Goal: Information Seeking & Learning: Compare options

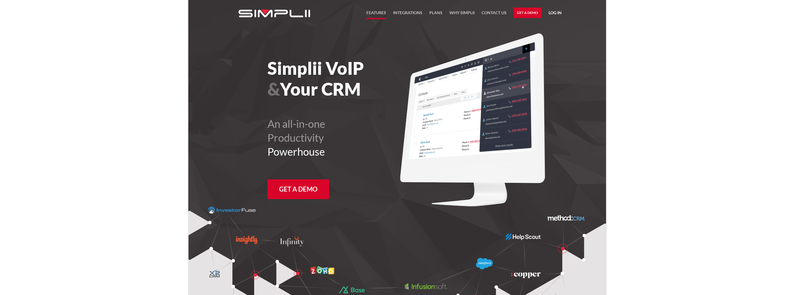
click at [373, 13] on link "FEATURES" at bounding box center [376, 14] width 20 height 10
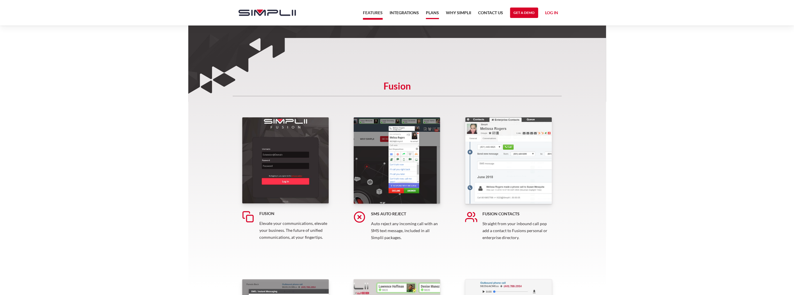
scroll to position [29, 0]
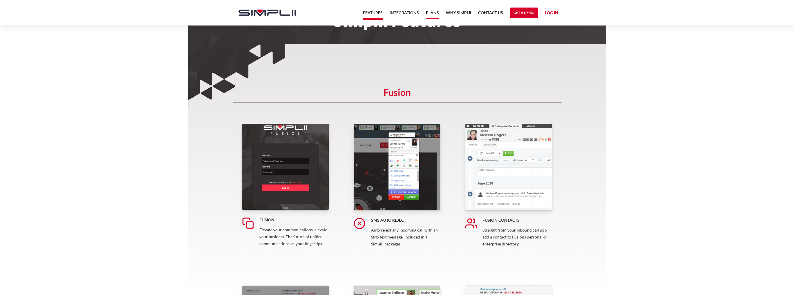
click at [428, 10] on link "Plans" at bounding box center [432, 14] width 13 height 10
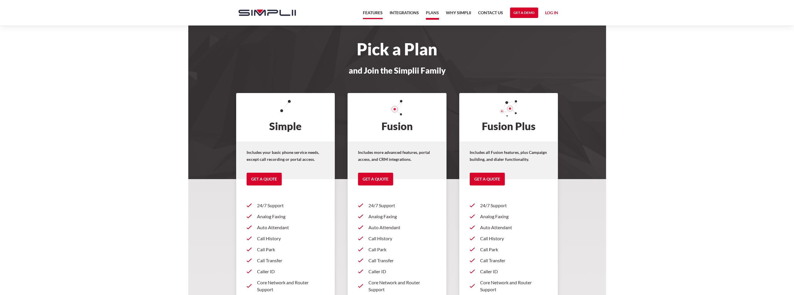
click at [369, 12] on link "Features" at bounding box center [373, 14] width 20 height 10
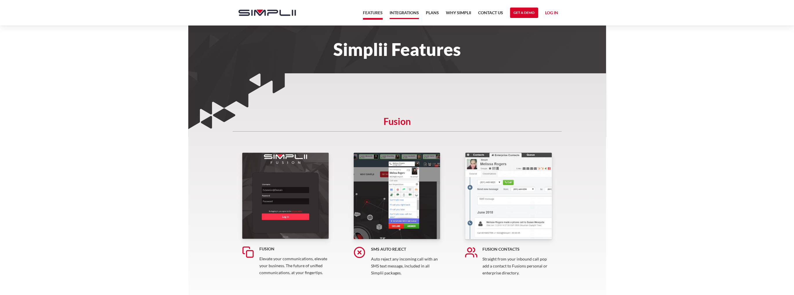
click at [401, 15] on link "Integrations" at bounding box center [403, 14] width 29 height 10
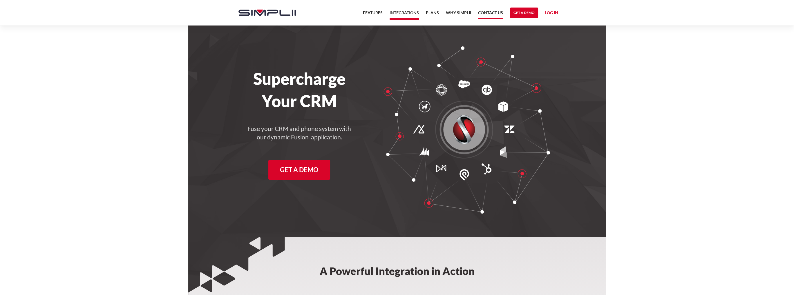
click at [482, 11] on link "Contact US" at bounding box center [490, 14] width 25 height 10
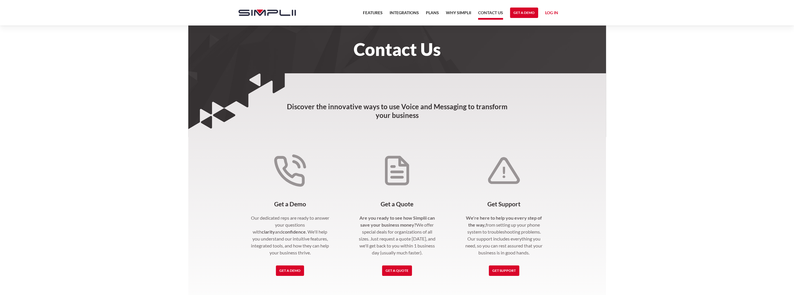
click at [261, 15] on img "home" at bounding box center [266, 13] width 57 height 6
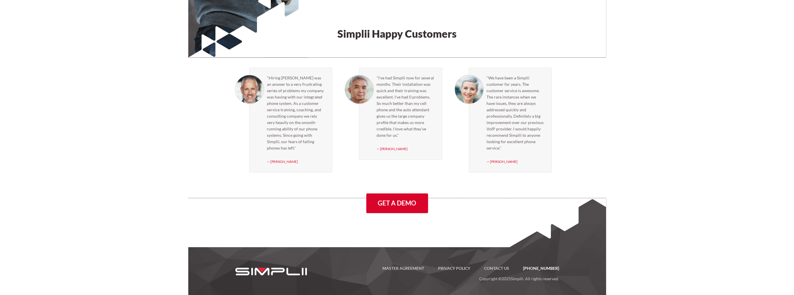
scroll to position [1625, 0]
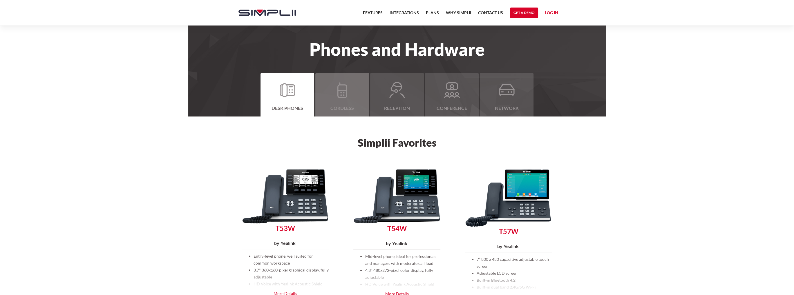
click at [340, 106] on div "Cordless" at bounding box center [342, 108] width 36 height 7
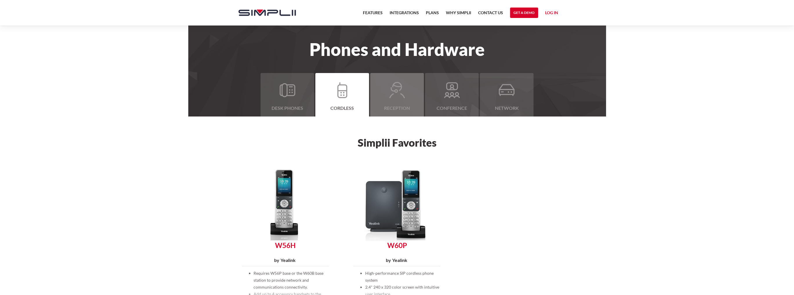
click at [389, 91] on img at bounding box center [397, 90] width 16 height 17
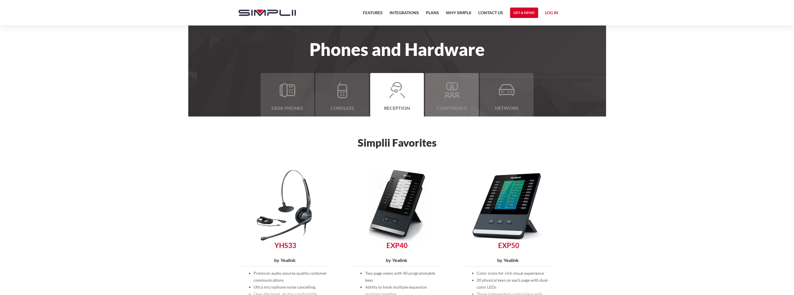
click at [448, 90] on img at bounding box center [452, 90] width 16 height 16
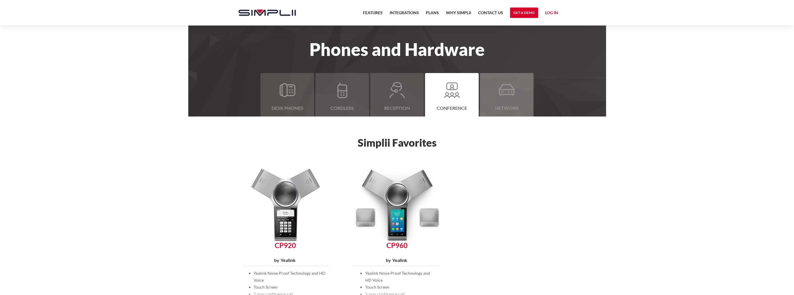
drag, startPoint x: 491, startPoint y: 100, endPoint x: 423, endPoint y: 120, distance: 70.7
click at [491, 100] on div at bounding box center [506, 90] width 36 height 29
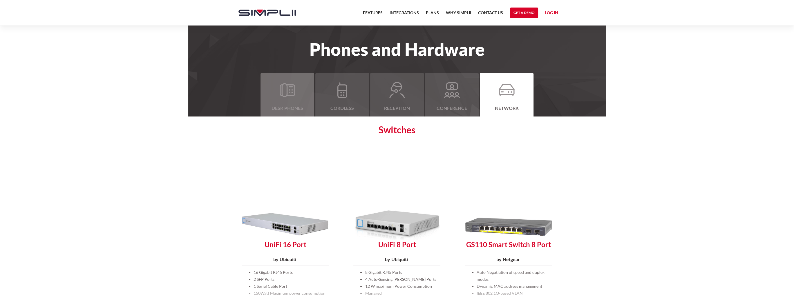
click at [279, 92] on img at bounding box center [287, 90] width 16 height 14
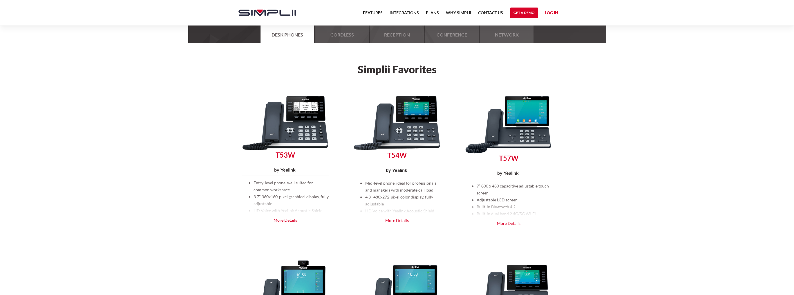
scroll to position [87, 0]
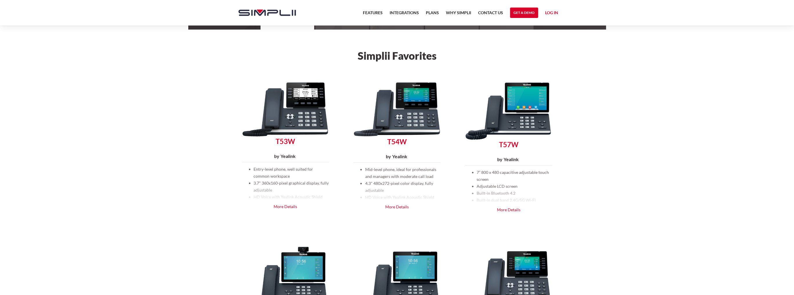
click at [289, 208] on link "More Details" at bounding box center [285, 206] width 87 height 7
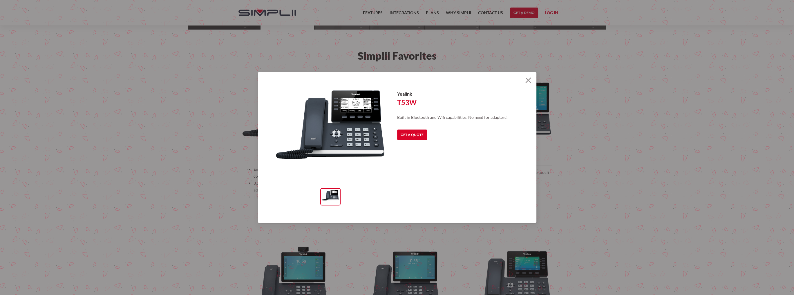
click at [527, 81] on img at bounding box center [528, 80] width 6 height 6
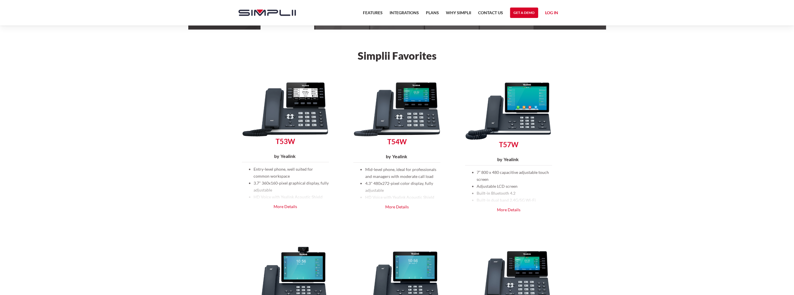
click at [391, 207] on link "More Details" at bounding box center [396, 207] width 87 height 7
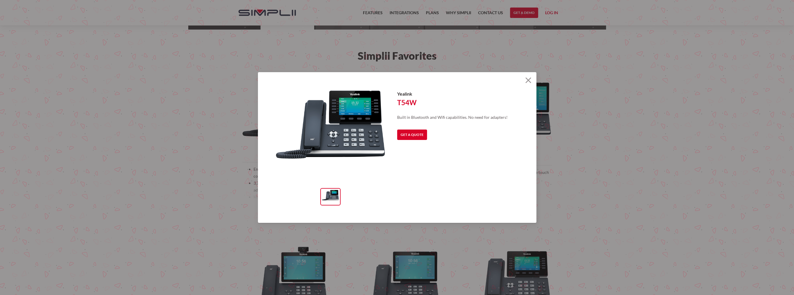
click at [526, 86] on div "Yealink T54W 0.00 0.00 Built in Bluetooth and Wifi capabilities. No need for ad…" at bounding box center [397, 147] width 278 height 151
click at [529, 80] on img at bounding box center [528, 80] width 6 height 6
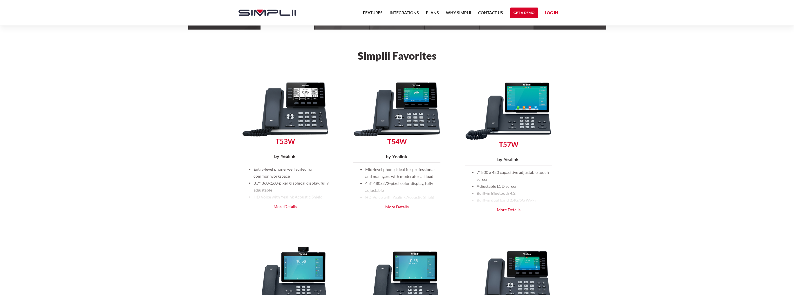
click at [505, 220] on div "T57W by Yealink 0.00 0.00 0.00 7” 800 x 480 capacitive adjustable touch screen …" at bounding box center [509, 141] width 112 height 161
click at [509, 212] on link "More Details" at bounding box center [508, 209] width 87 height 7
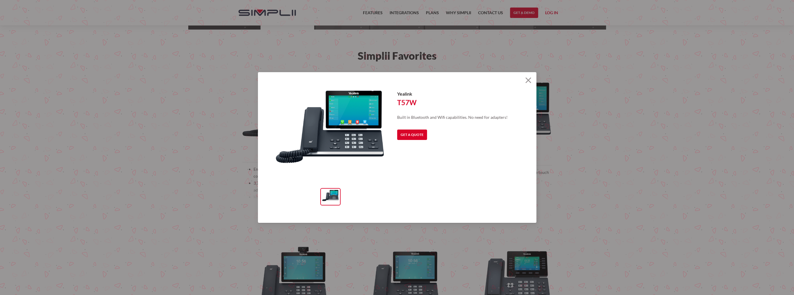
click at [527, 79] on img at bounding box center [528, 80] width 6 height 6
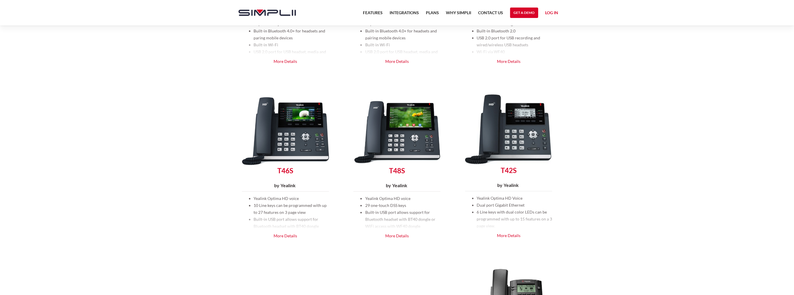
scroll to position [435, 0]
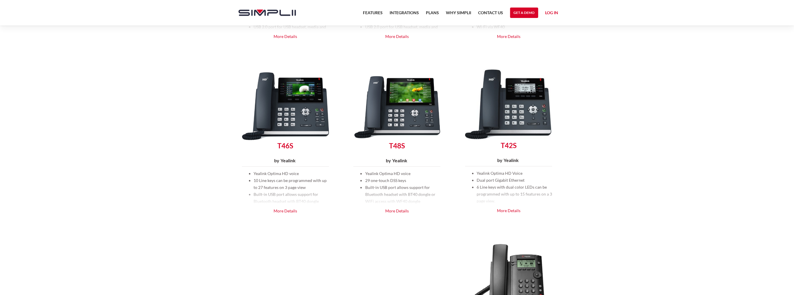
click at [511, 210] on link "More Details" at bounding box center [508, 210] width 87 height 7
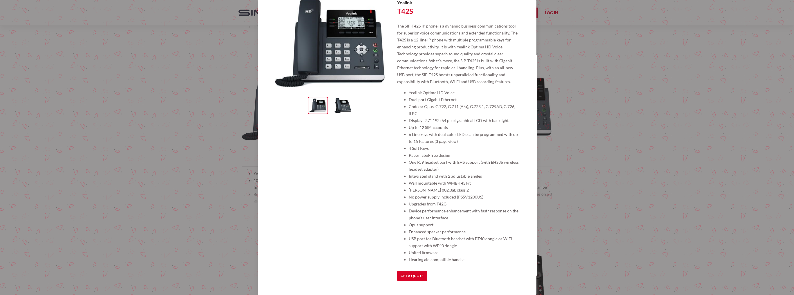
scroll to position [27, 0]
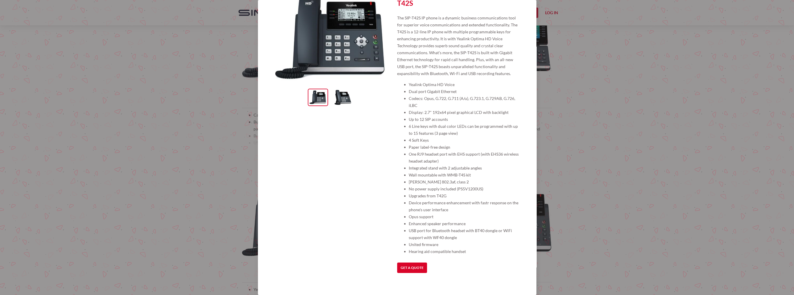
click at [578, 57] on div "Yealink T42S 0.00 0.00 The SIP-T42S IP phone is a dynamic business communicatio…" at bounding box center [397, 147] width 794 height 295
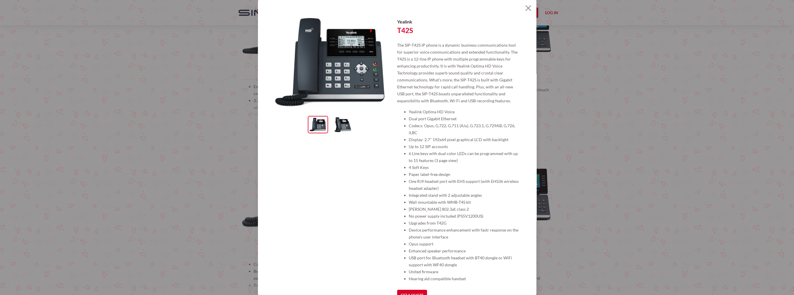
scroll to position [145, 0]
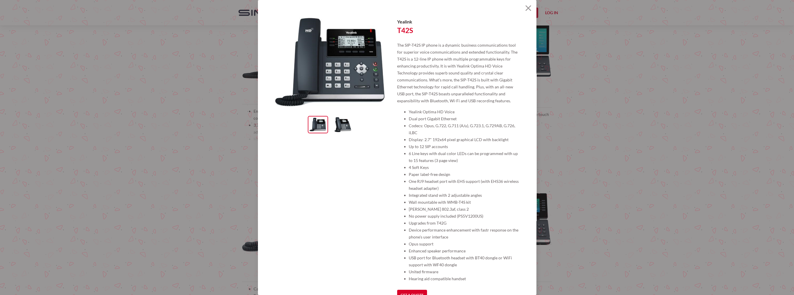
click at [525, 8] on img at bounding box center [528, 8] width 6 height 6
